Goal: Find specific page/section: Locate a particular part of the current website

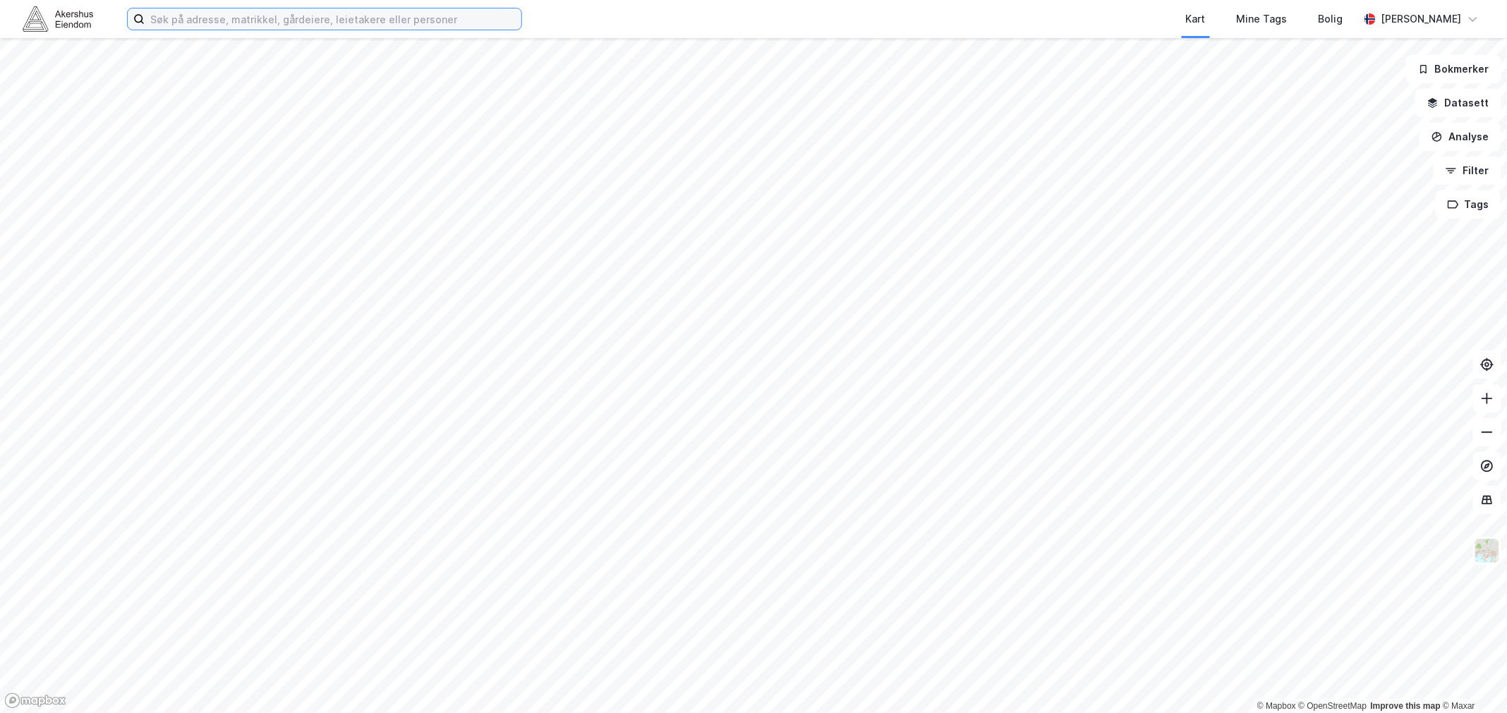
click at [189, 19] on input at bounding box center [333, 18] width 377 height 21
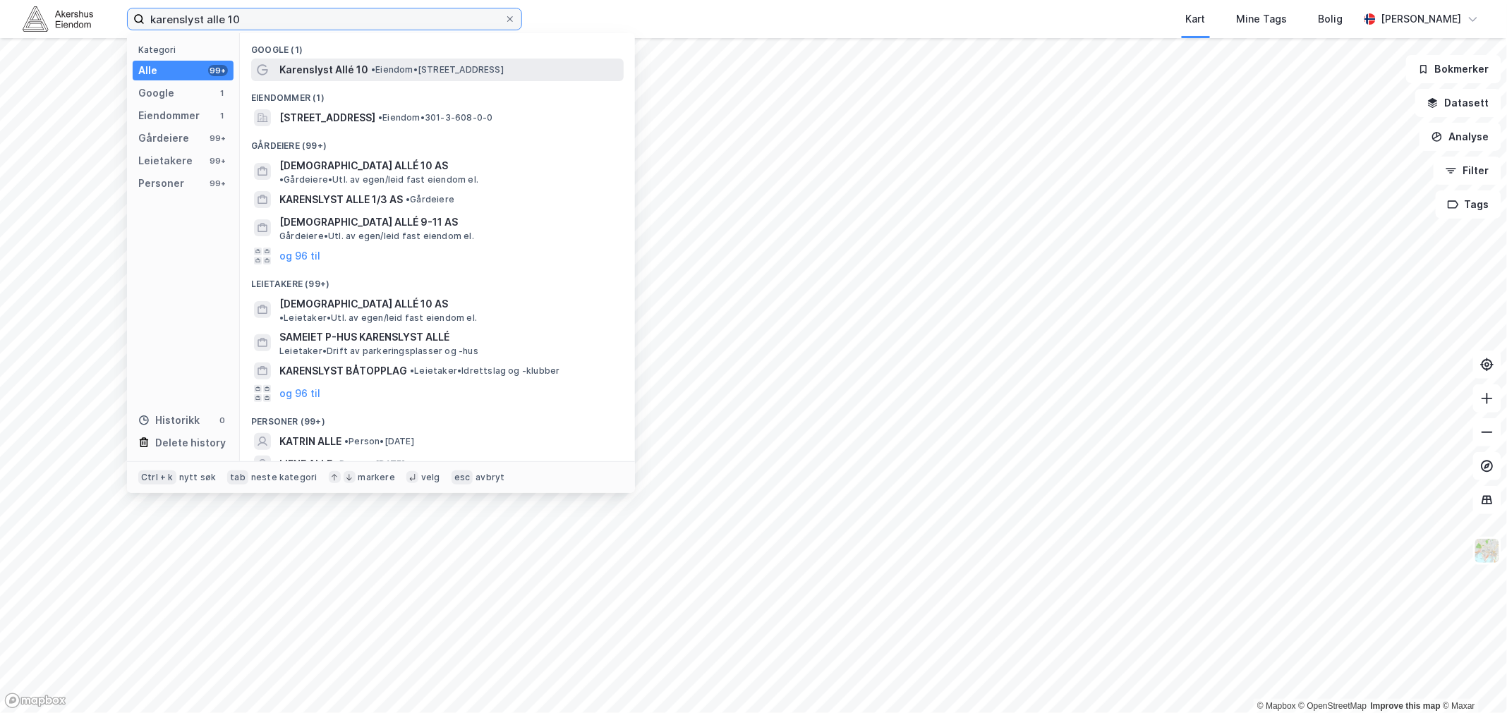
type input "karenslyst alle 10"
click at [356, 66] on span "Karenslyst Allé 10" at bounding box center [323, 69] width 89 height 17
